Goal: Navigation & Orientation: Find specific page/section

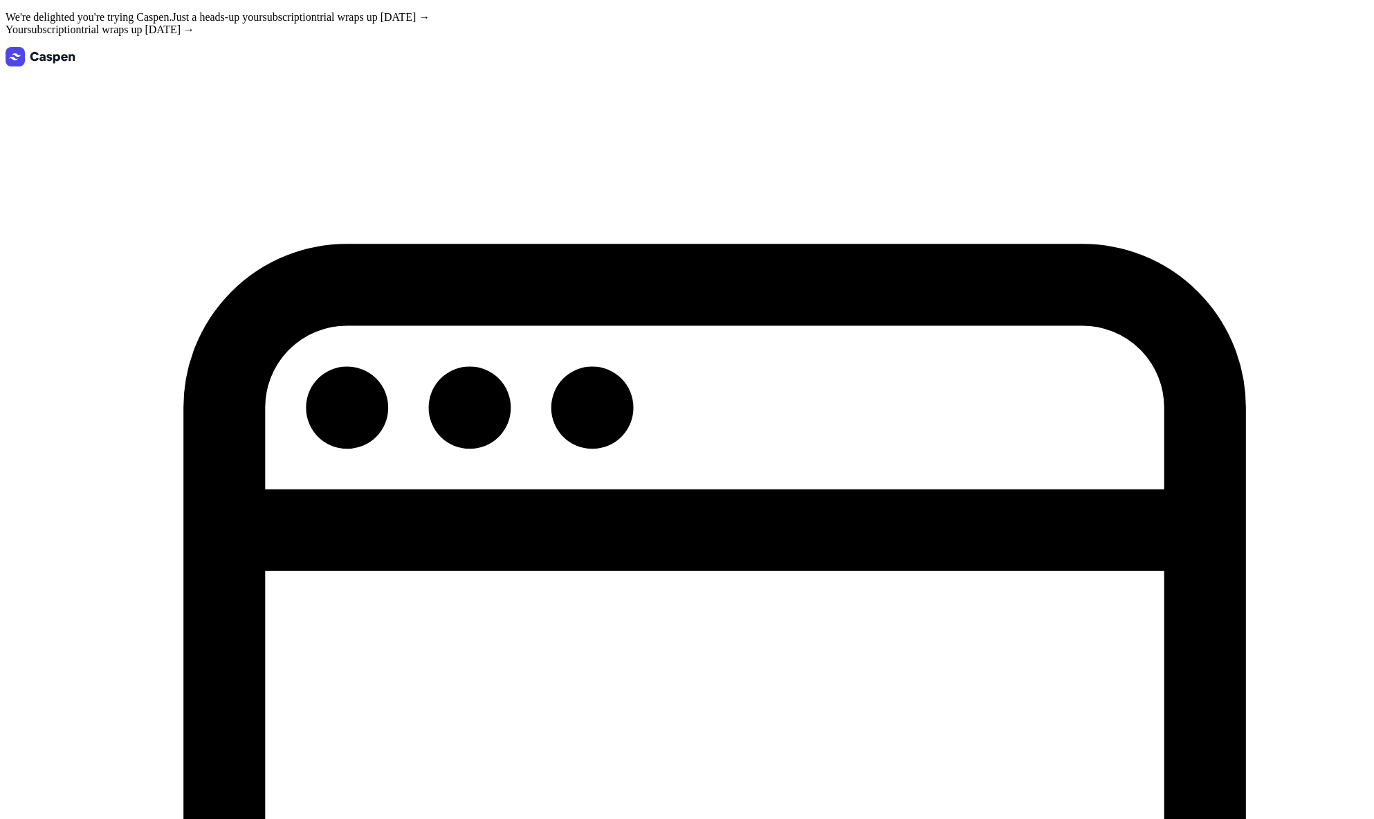
select select "week"
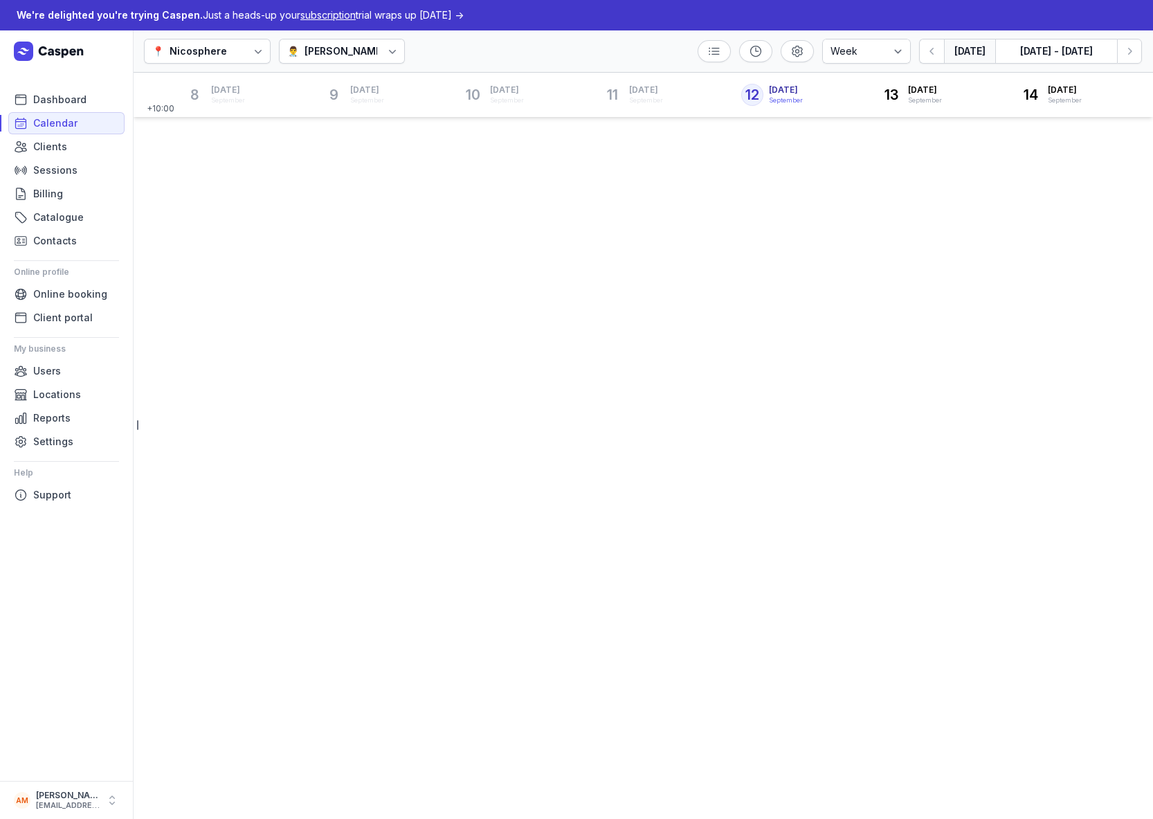
select select "week"
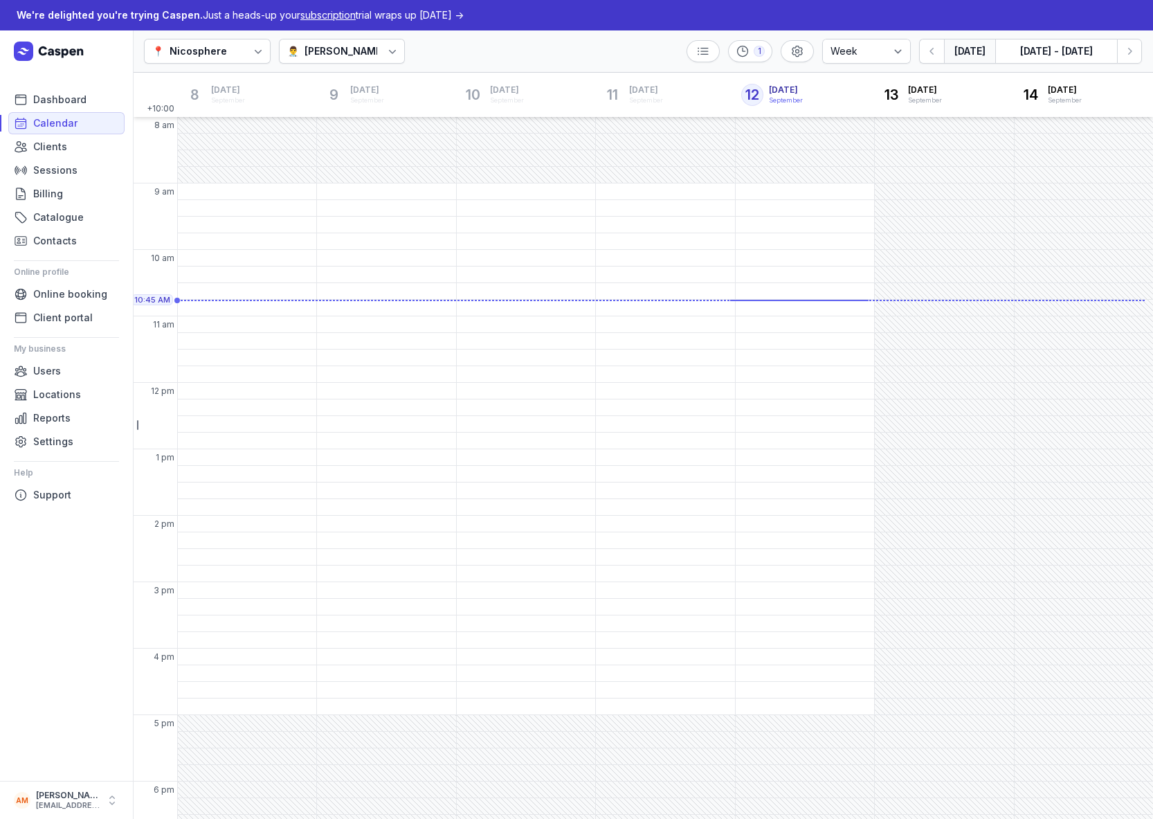
scroll to position [10, 0]
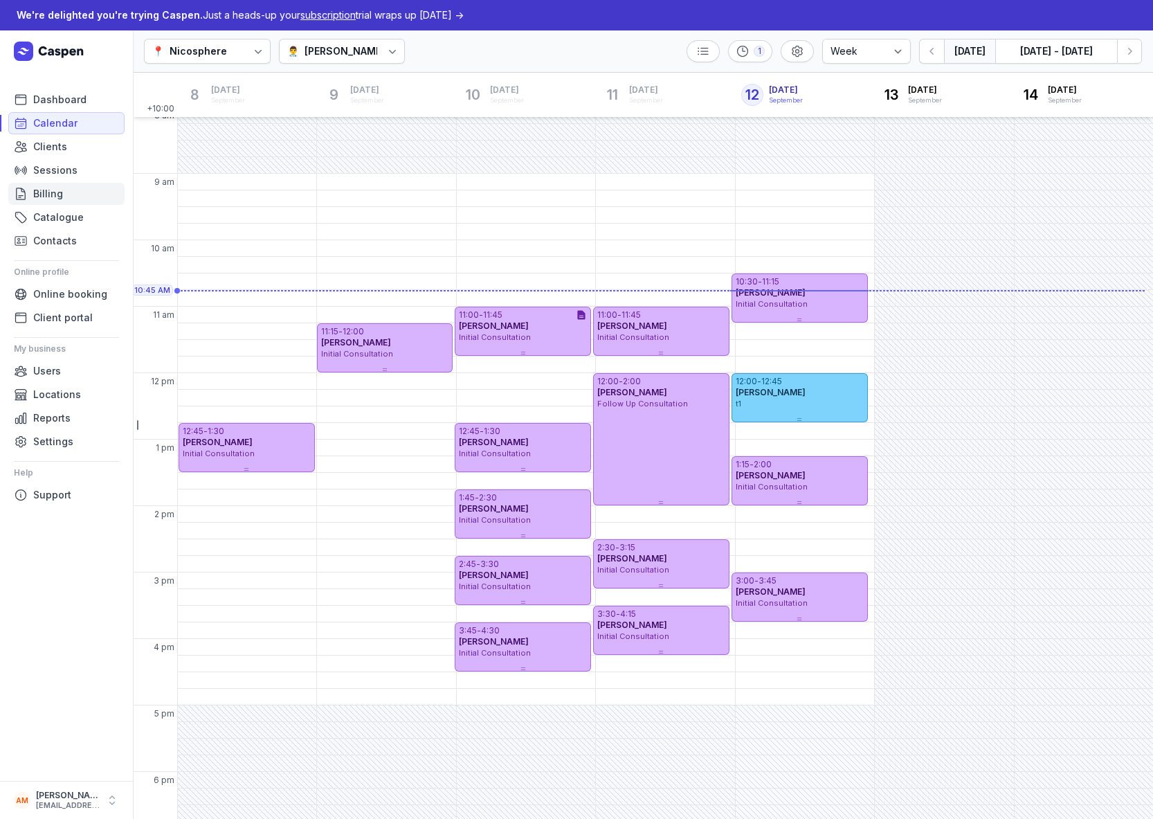
click at [90, 185] on link "Billing" at bounding box center [66, 194] width 116 height 22
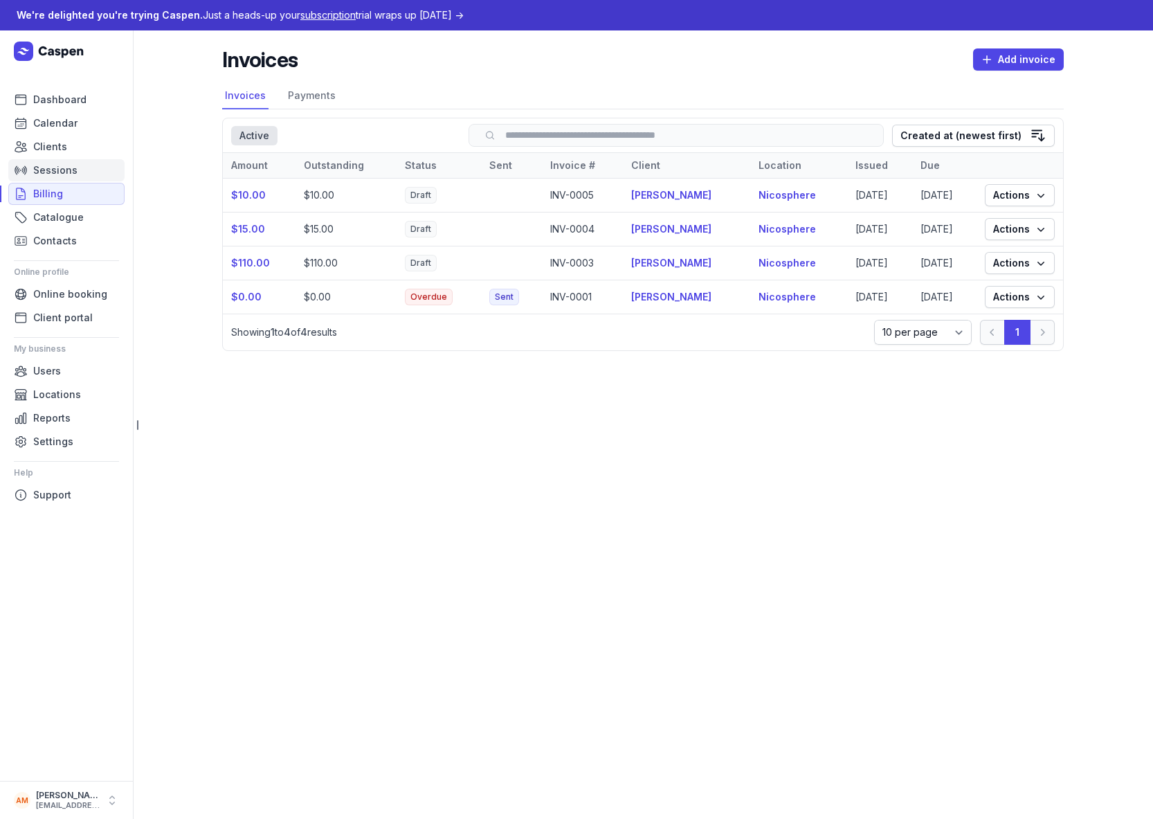
click at [91, 167] on link "Sessions" at bounding box center [66, 170] width 116 height 22
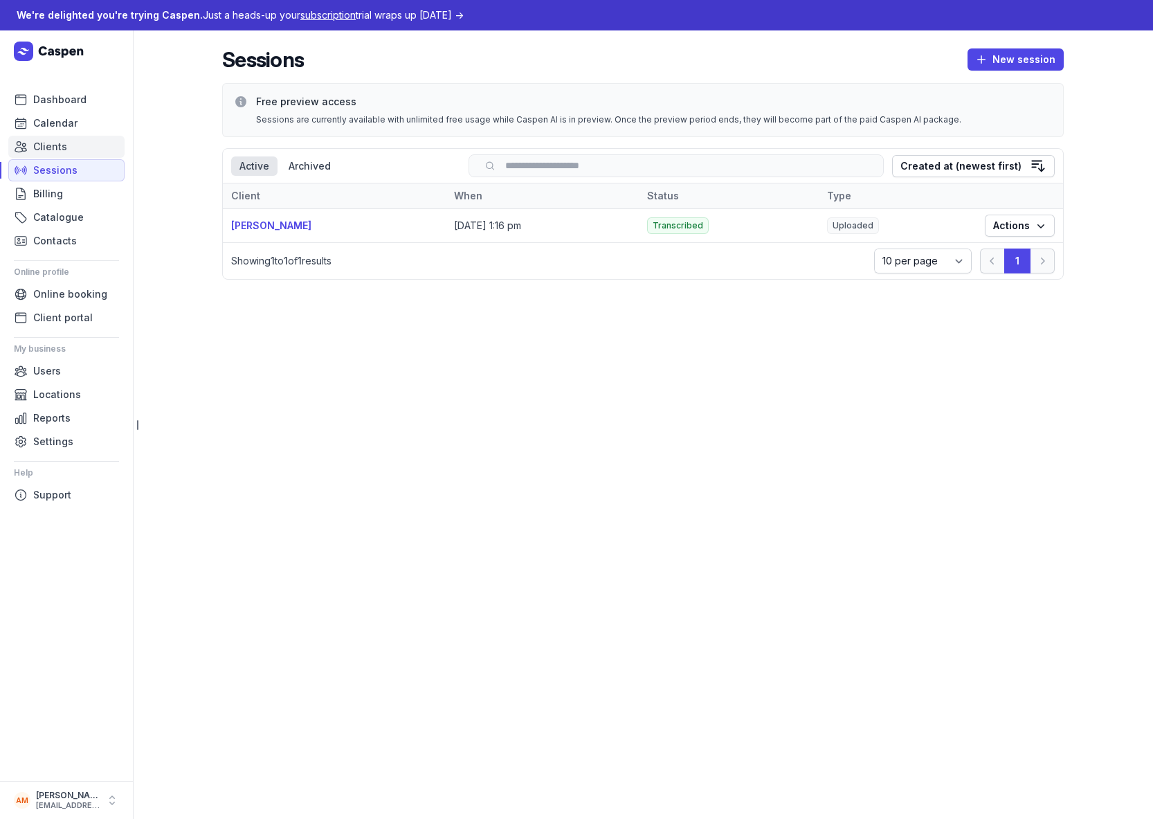
click at [91, 145] on link "Clients" at bounding box center [66, 147] width 116 height 22
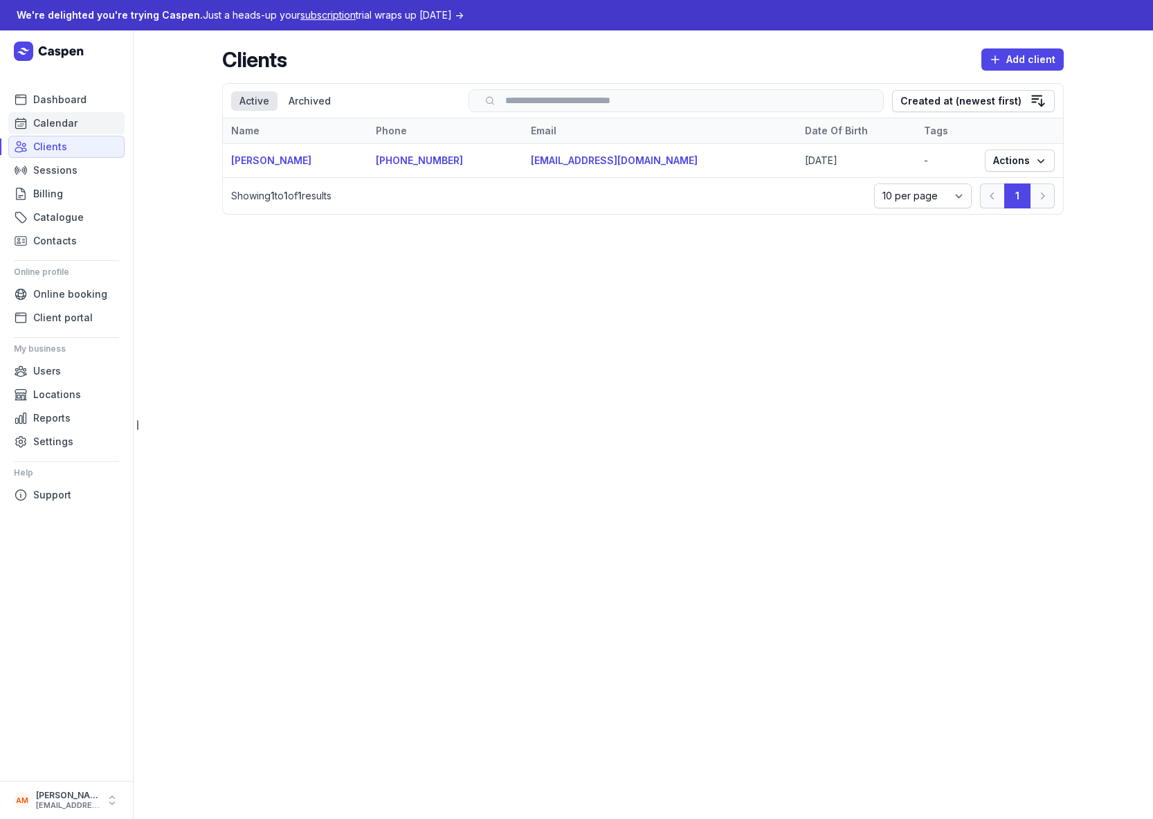
click at [90, 120] on link "Calendar" at bounding box center [66, 123] width 116 height 22
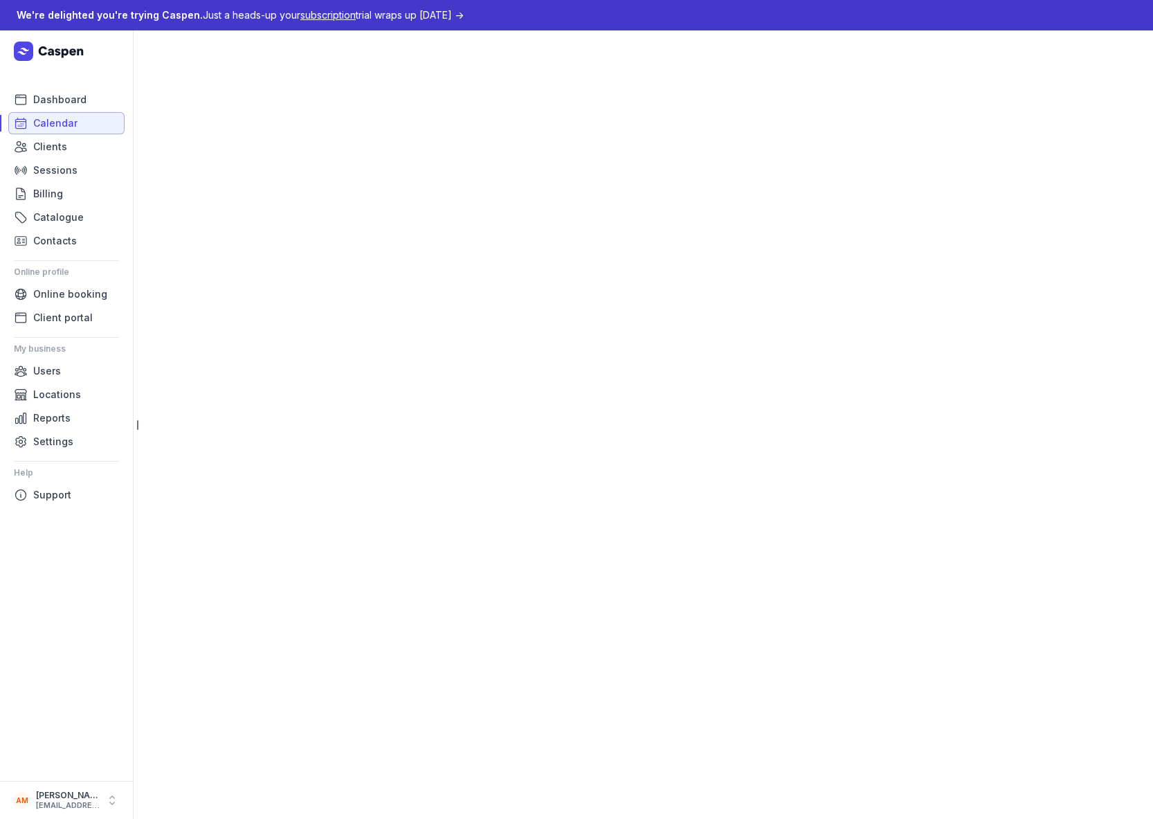
select select "week"
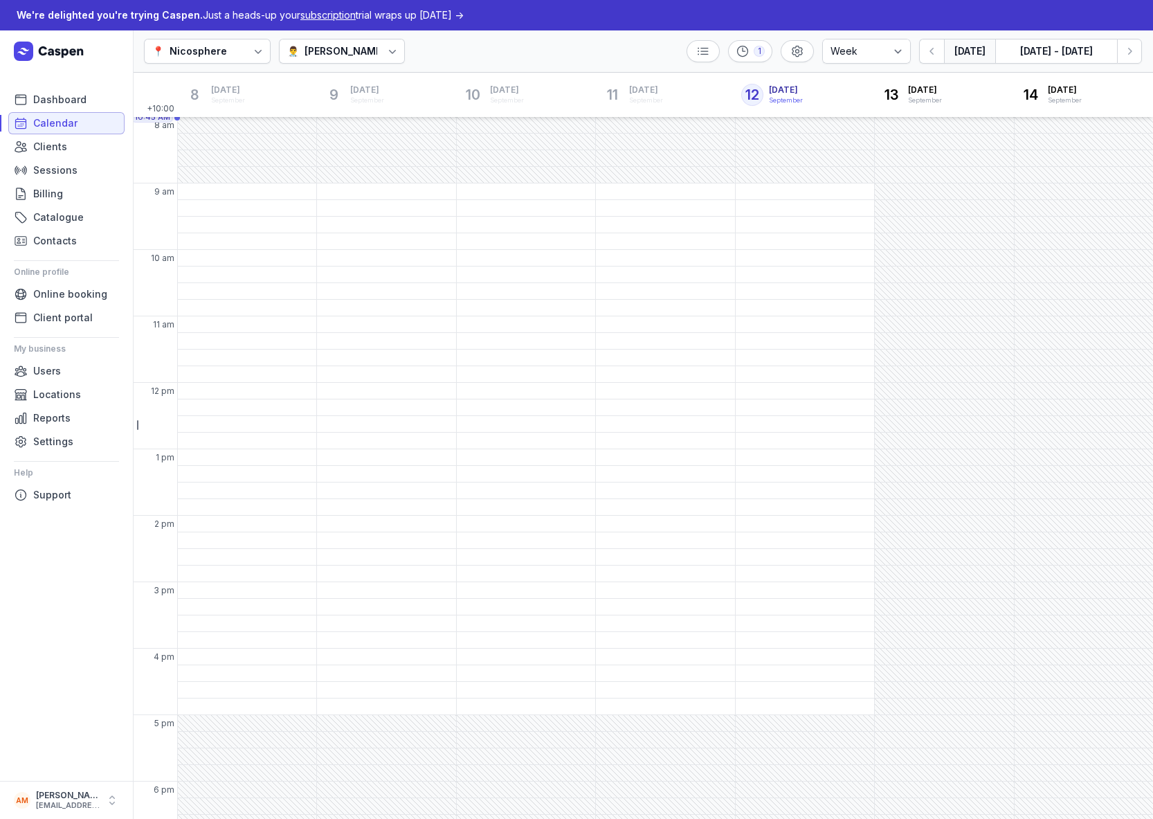
scroll to position [10, 0]
